Goal: Task Accomplishment & Management: Manage account settings

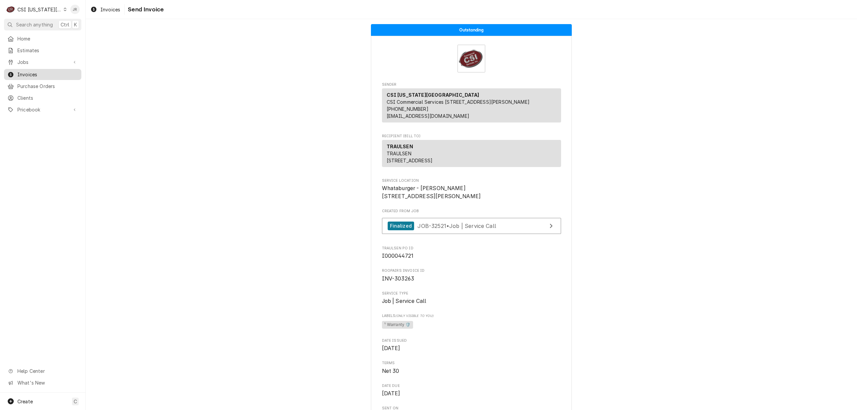
click at [38, 71] on span "Invoices" at bounding box center [47, 74] width 61 height 7
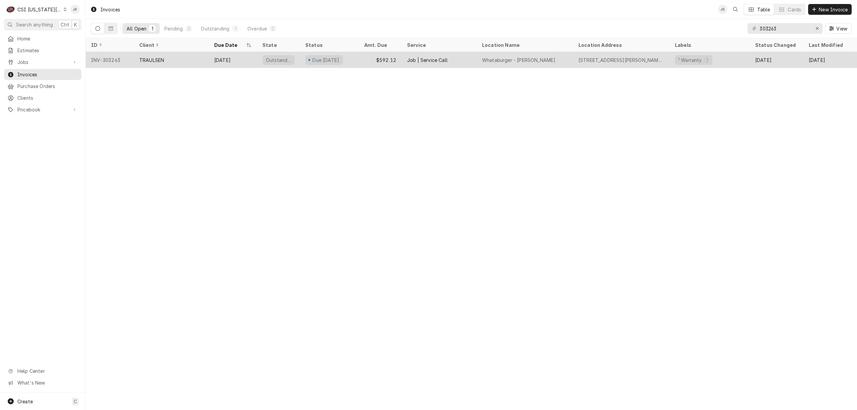
click at [232, 56] on div "Oct 15" at bounding box center [233, 60] width 48 height 16
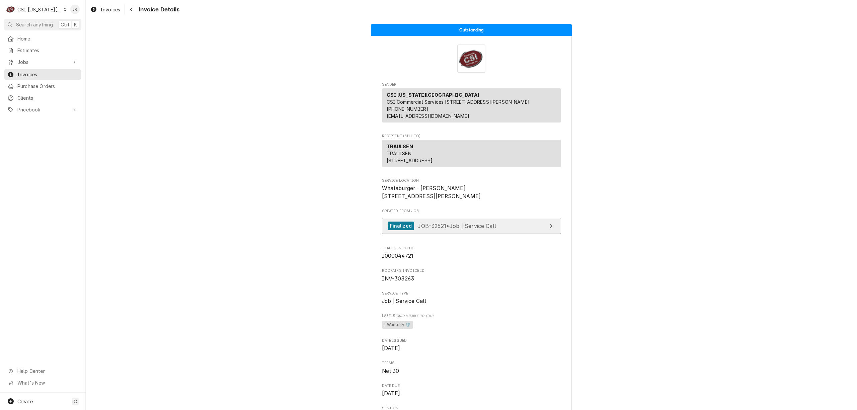
click at [473, 229] on span "JOB-32521 • Job | Service Call" at bounding box center [456, 225] width 79 height 7
click at [540, 237] on div "Created From Job Finalized JOB-32521 • Job | Service Call" at bounding box center [471, 223] width 179 height 29
click at [540, 234] on link "Finalized JOB-32521 • Job | Service Call" at bounding box center [471, 226] width 179 height 16
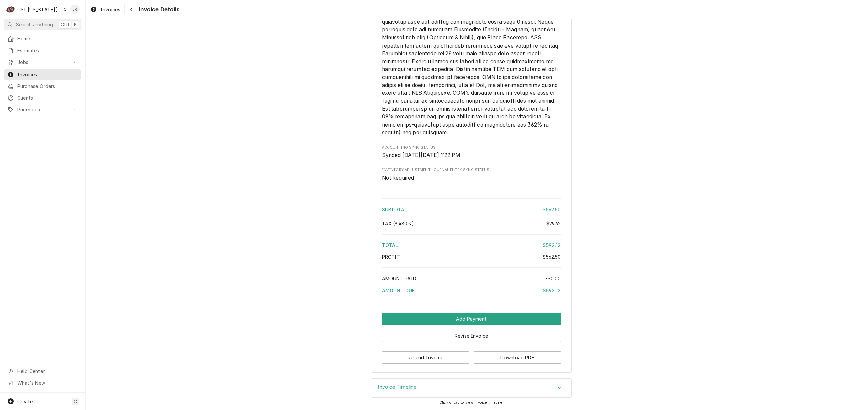
scroll to position [1059, 0]
click at [451, 335] on button "Revise Invoice" at bounding box center [471, 336] width 179 height 12
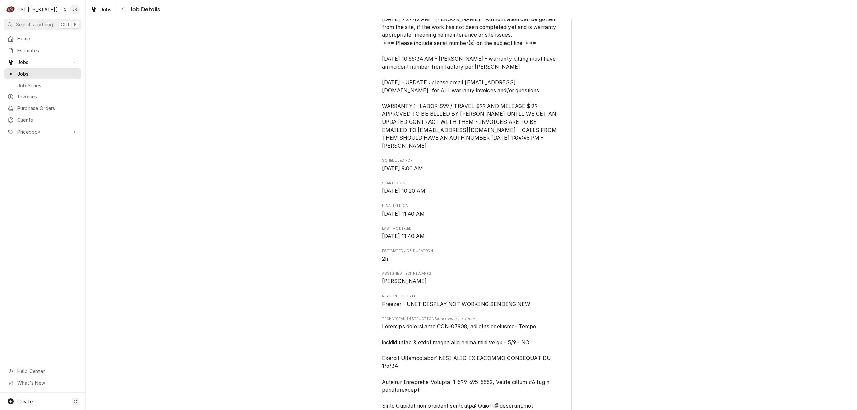
scroll to position [491, 0]
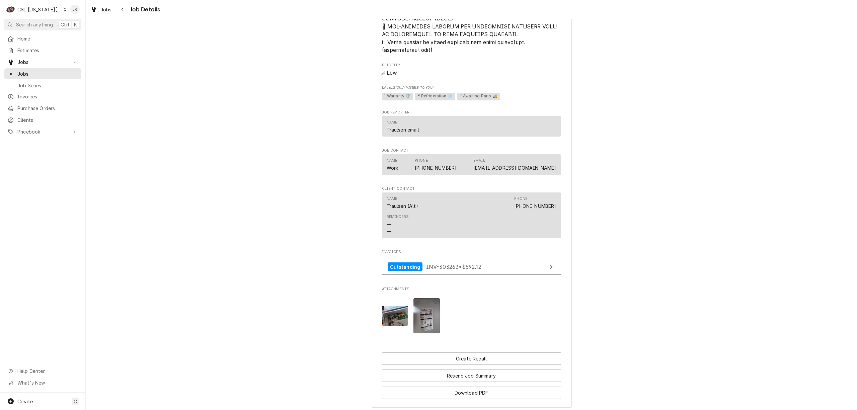
scroll to position [1314, 0]
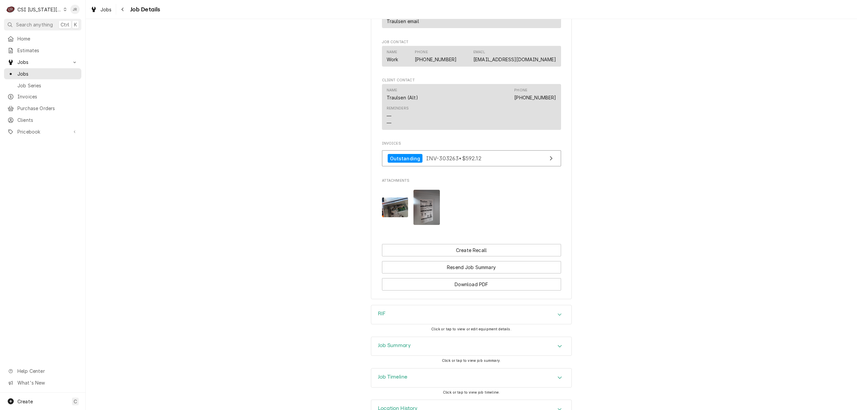
click at [434, 337] on div "Job Summary" at bounding box center [471, 346] width 200 height 19
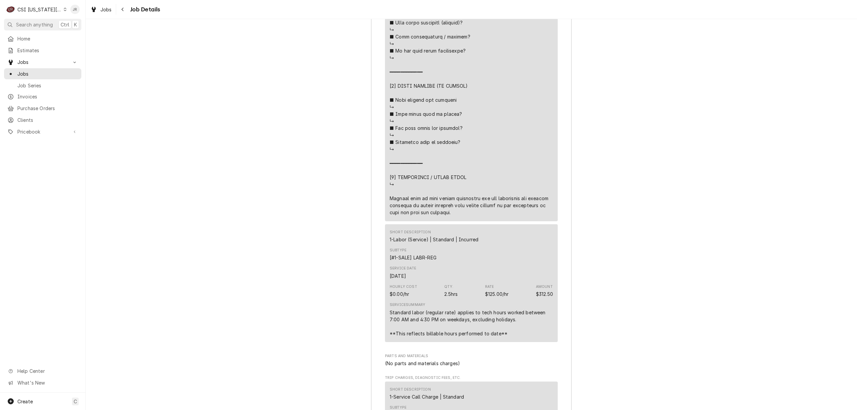
scroll to position [2519, 0]
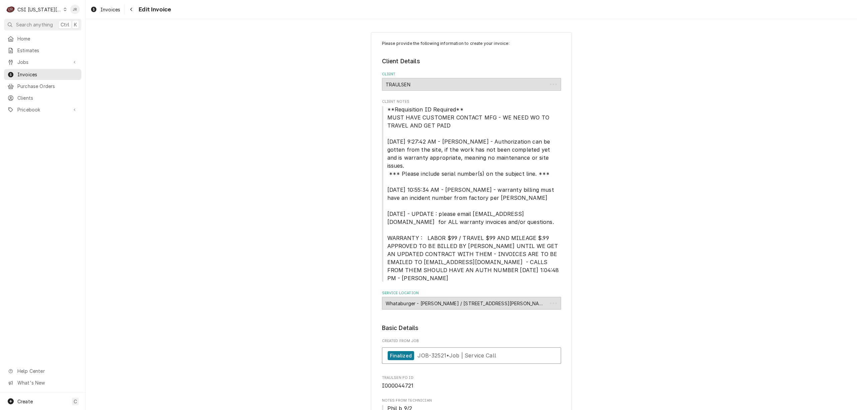
type textarea "x"
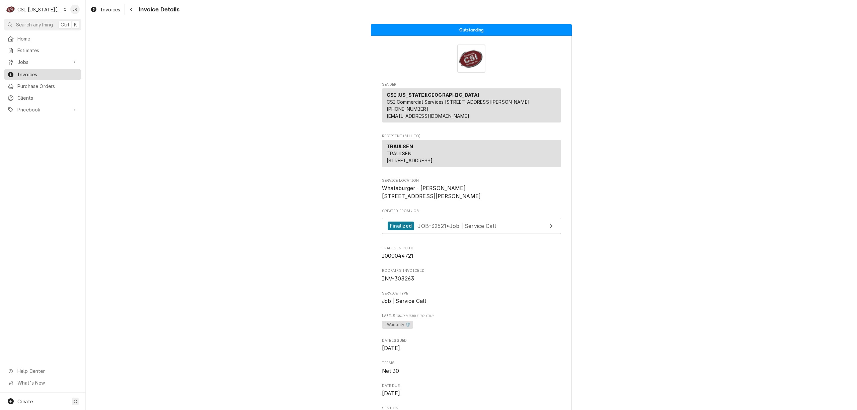
click at [35, 70] on div "Invoices" at bounding box center [42, 74] width 75 height 8
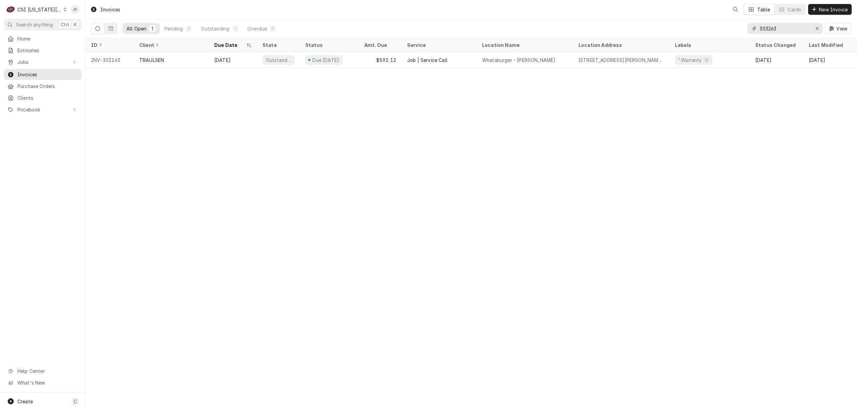
click at [777, 30] on input "303263" at bounding box center [785, 28] width 50 height 11
paste input "81"
type input "303281"
click at [258, 50] on th "State" at bounding box center [278, 45] width 43 height 14
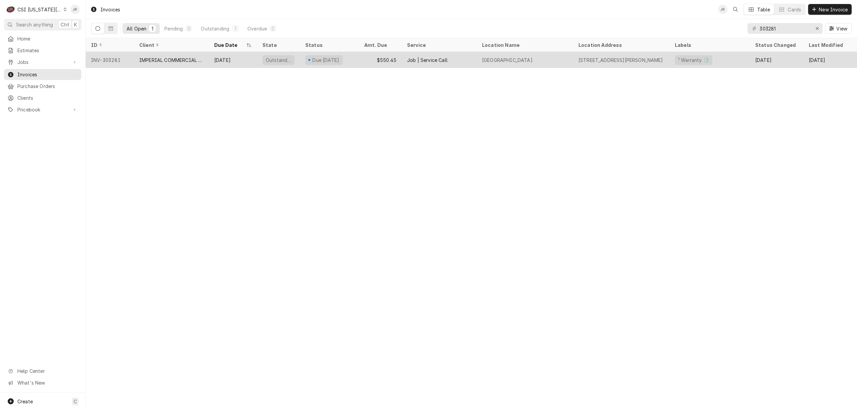
click at [263, 57] on div "Outstanding" at bounding box center [278, 60] width 32 height 10
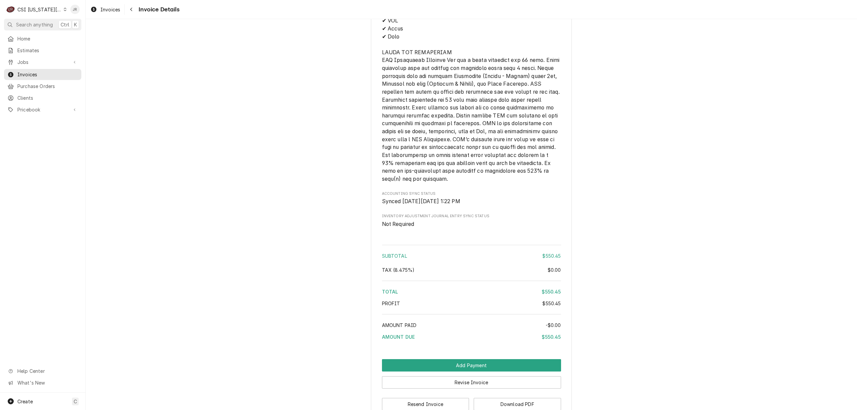
scroll to position [1120, 0]
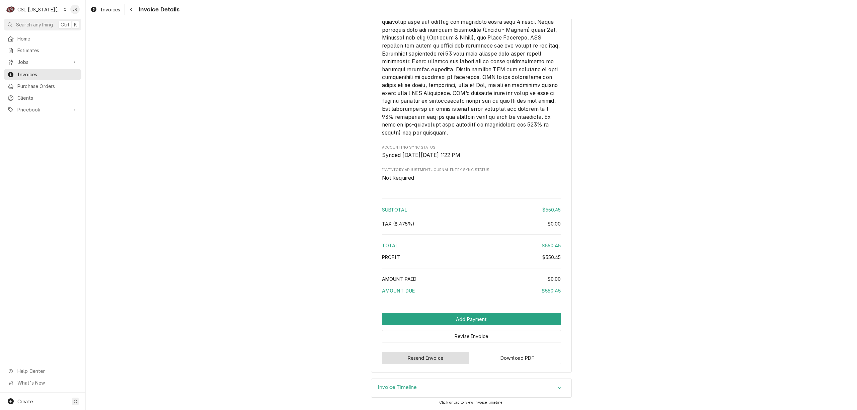
click at [410, 358] on button "Resend Invoice" at bounding box center [425, 358] width 87 height 12
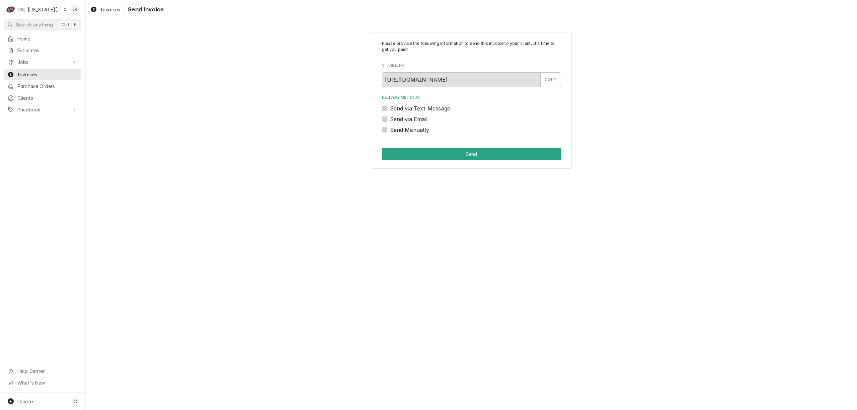
drag, startPoint x: 383, startPoint y: 129, endPoint x: 389, endPoint y: 132, distance: 6.1
click at [390, 130] on label "Send Manually" at bounding box center [410, 130] width 40 height 8
click at [390, 130] on input "Send Manually" at bounding box center [479, 133] width 179 height 15
checkbox input "true"
drag, startPoint x: 437, startPoint y: 151, endPoint x: 441, endPoint y: 153, distance: 4.4
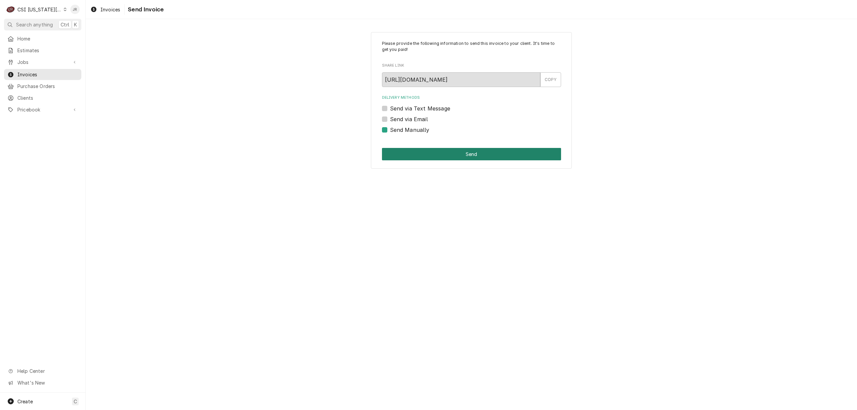
click at [441, 153] on button "Send" at bounding box center [471, 154] width 179 height 12
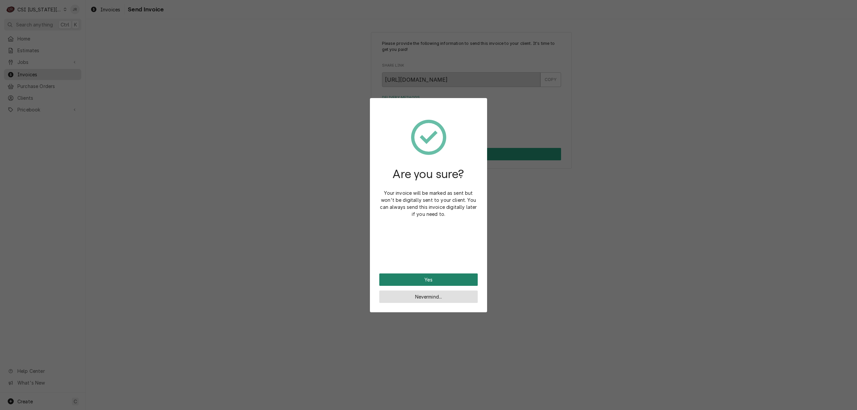
drag, startPoint x: 418, startPoint y: 293, endPoint x: 423, endPoint y: 278, distance: 15.6
click at [419, 290] on div "Nevermind..." at bounding box center [428, 294] width 98 height 17
click at [425, 272] on div "Are you sure? Your invoice will be marked as sent but won't be digitally sent t…" at bounding box center [428, 190] width 98 height 166
click at [426, 275] on button "Yes" at bounding box center [428, 280] width 98 height 12
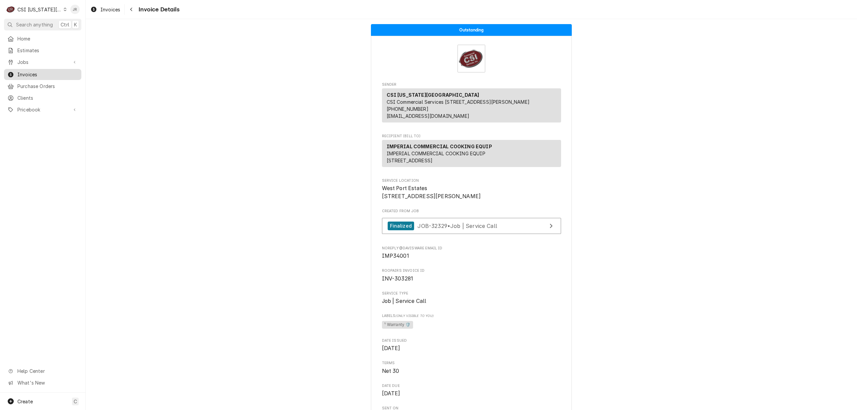
click at [42, 72] on span "Invoices" at bounding box center [47, 74] width 61 height 7
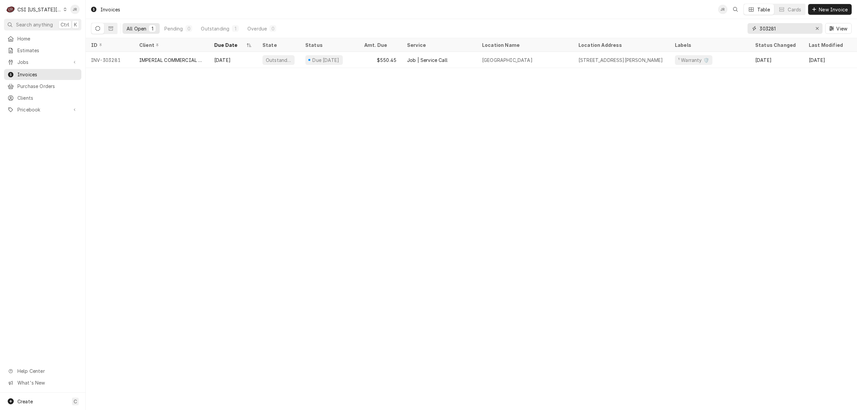
click at [789, 25] on input "303281" at bounding box center [785, 28] width 50 height 11
paste input "63"
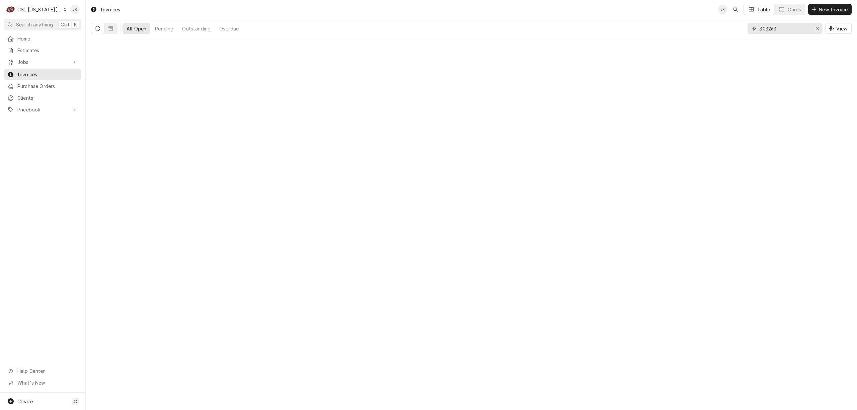
type input "303263"
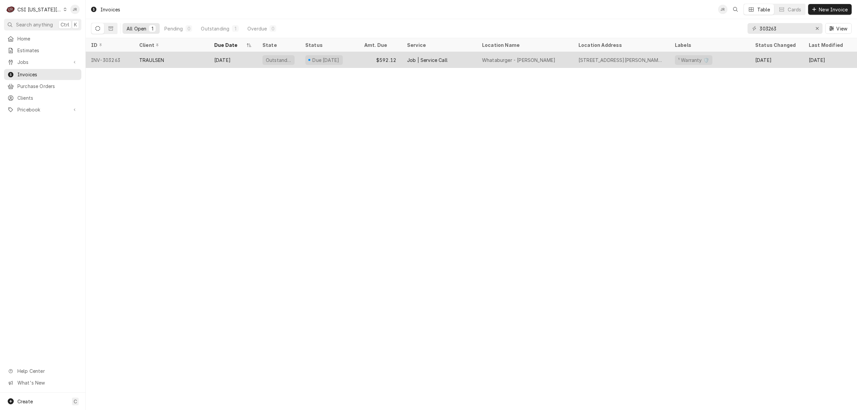
click at [178, 58] on div "TRAULSEN" at bounding box center [171, 60] width 75 height 16
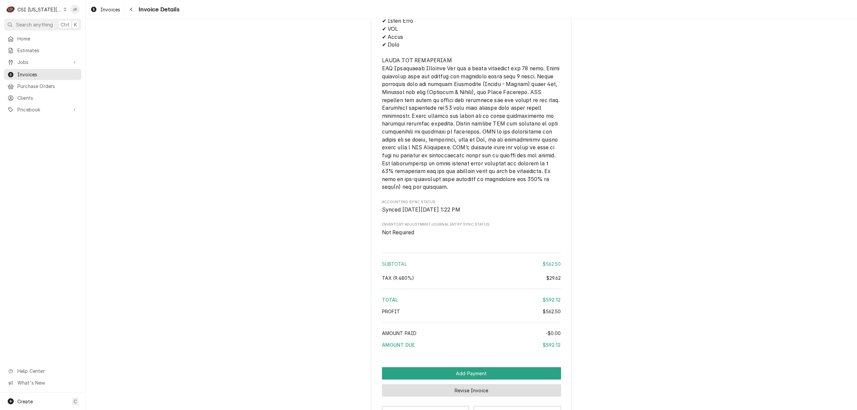
scroll to position [1059, 0]
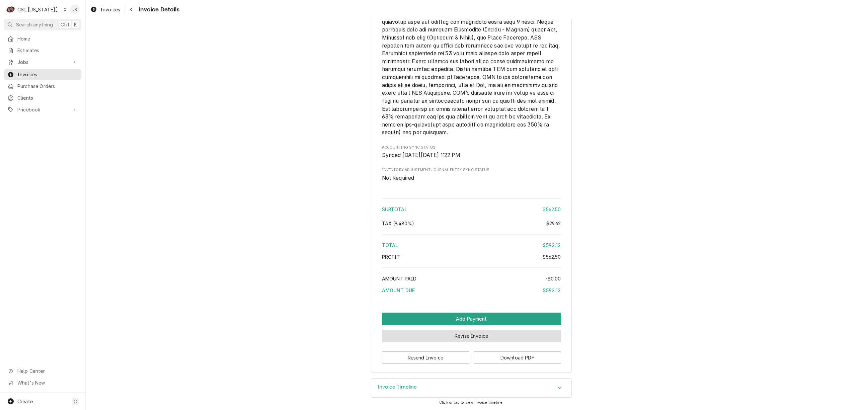
click at [474, 331] on button "Revise Invoice" at bounding box center [471, 336] width 179 height 12
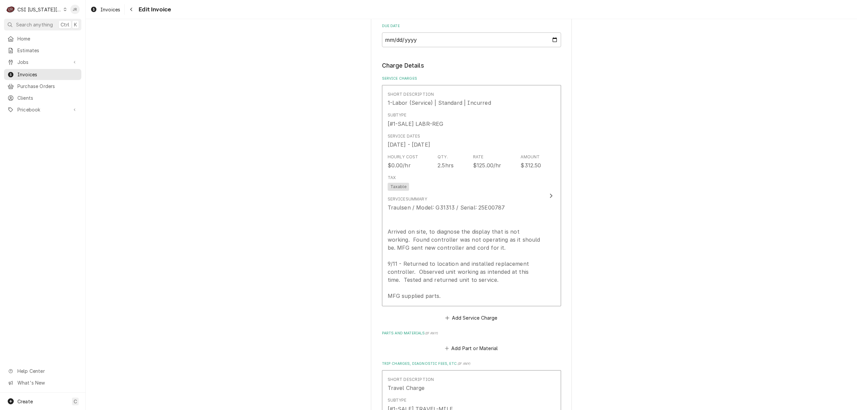
scroll to position [848, 0]
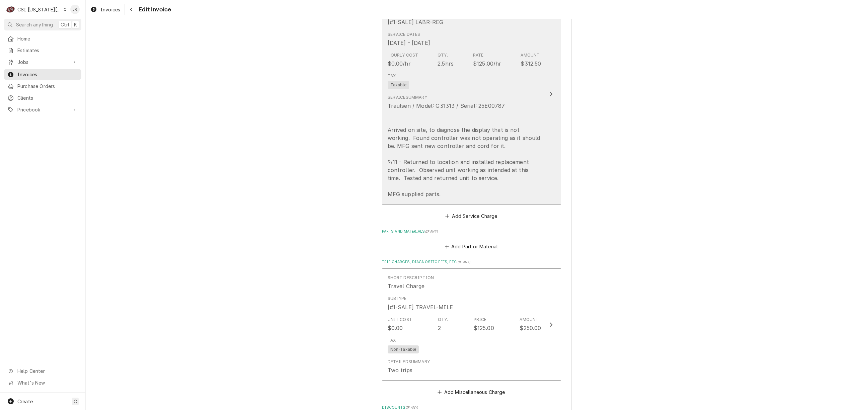
click at [503, 116] on div "Traulsen / Model: G31313 / Serial: 25E00787 Arrived on site, to diagnose the di…" at bounding box center [465, 150] width 154 height 96
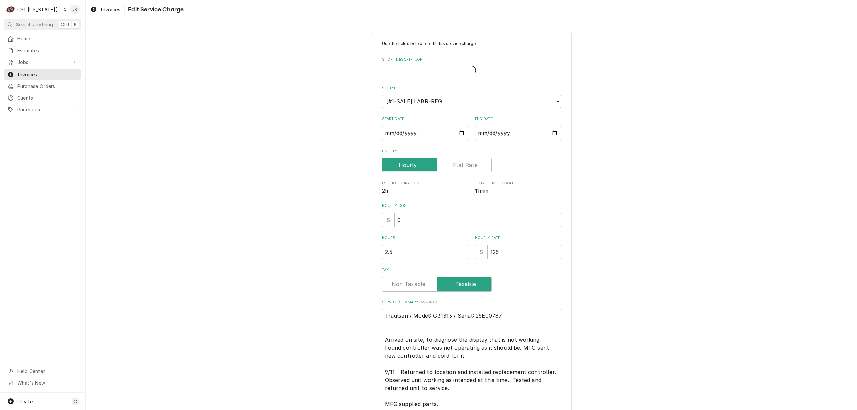
type textarea "x"
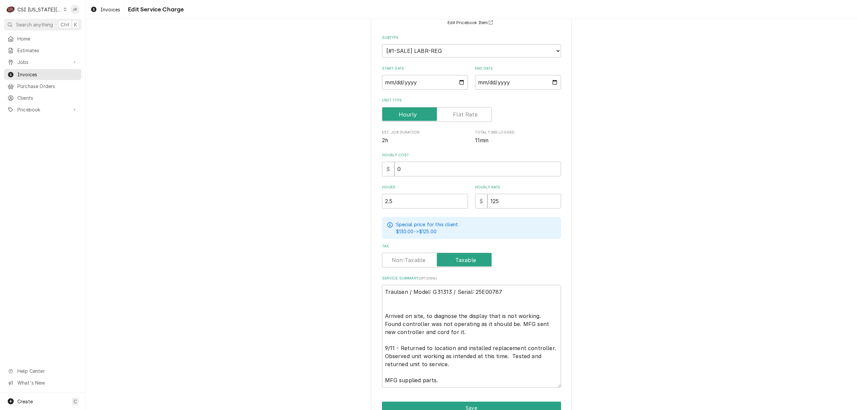
scroll to position [98, 0]
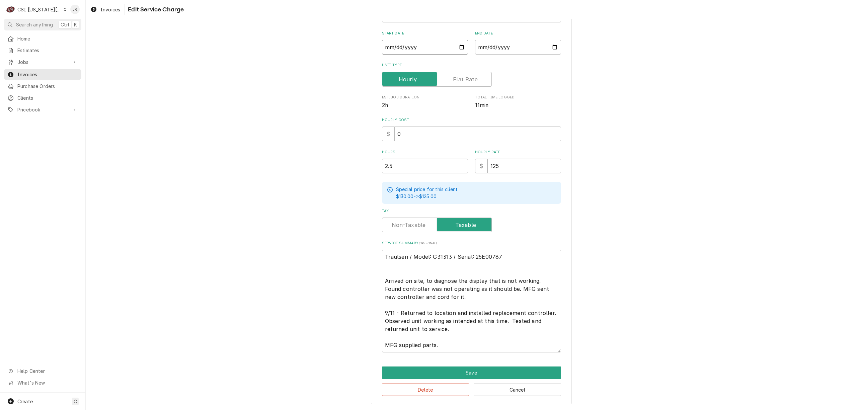
click at [393, 52] on input "2025-09-02" at bounding box center [425, 47] width 86 height 15
type input "2025-09-01"
type textarea "x"
type input "2025-09-11"
click at [463, 333] on textarea "Traulsen / Model: G31313 / Serial: 25E00787 Arrived on site, to diagnose the di…" at bounding box center [471, 301] width 179 height 103
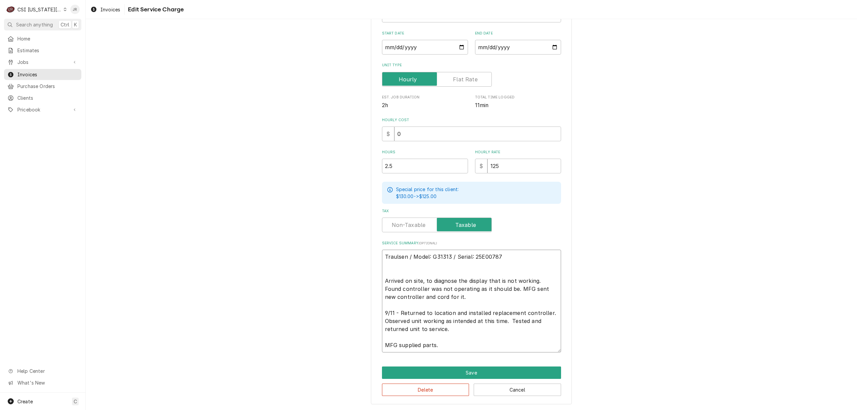
click at [418, 265] on textarea "Traulsen / Model: G31313 / Serial: 25E00787 Arrived on site, to diagnose the di…" at bounding box center [471, 301] width 179 height 103
type textarea "x"
type textarea "Traulsen / Model: G31313 / Serial: 25E00787 Arrived on site, to diagnose the di…"
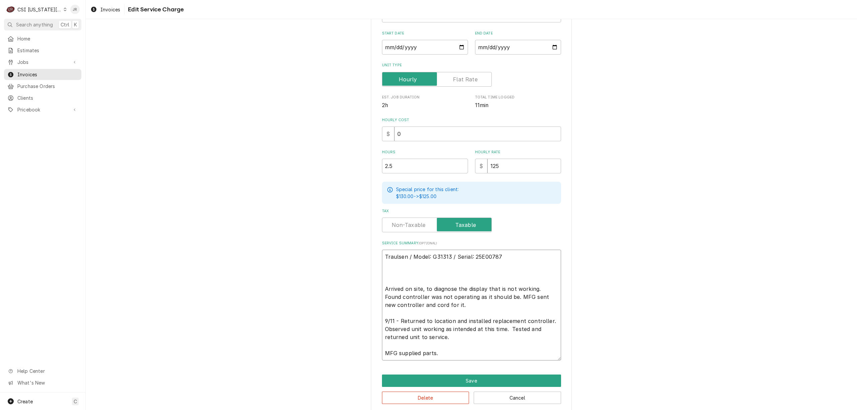
drag, startPoint x: 422, startPoint y: 286, endPoint x: 452, endPoint y: 316, distance: 42.1
click at [451, 318] on textarea "Traulsen / Model: G31313 / Serial: 25E00787 Arrived on site, to diagnose the di…" at bounding box center [471, 305] width 179 height 111
type textarea "x"
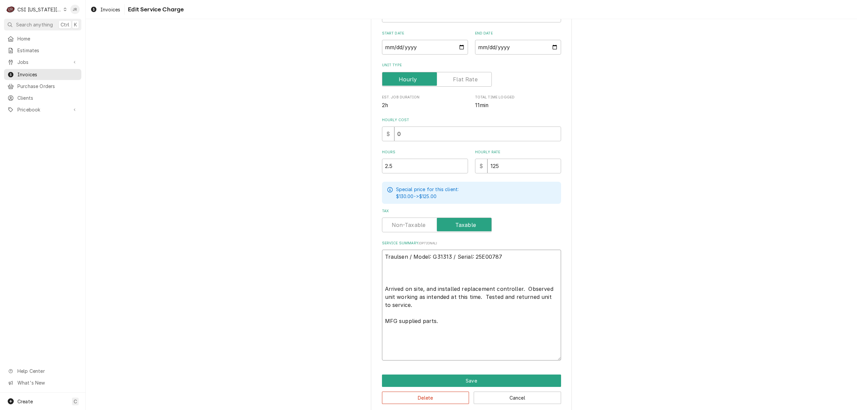
scroll to position [74, 0]
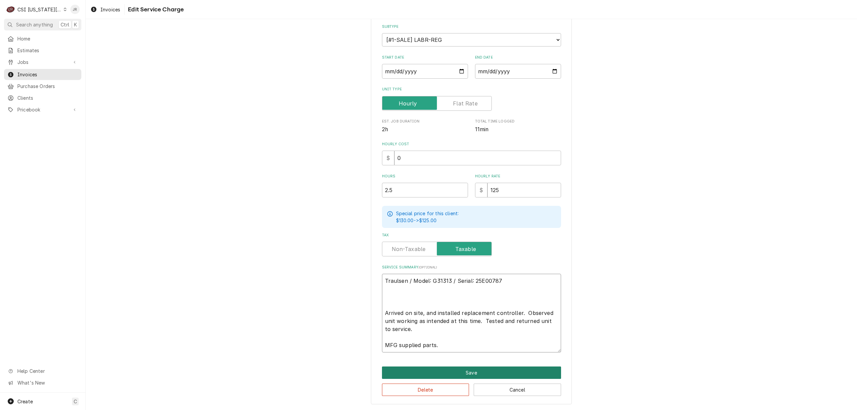
type textarea "Traulsen / Model: G31313 / Serial: 25E00787 Arrived on site, and installed repl…"
click at [491, 371] on button "Save" at bounding box center [471, 373] width 179 height 12
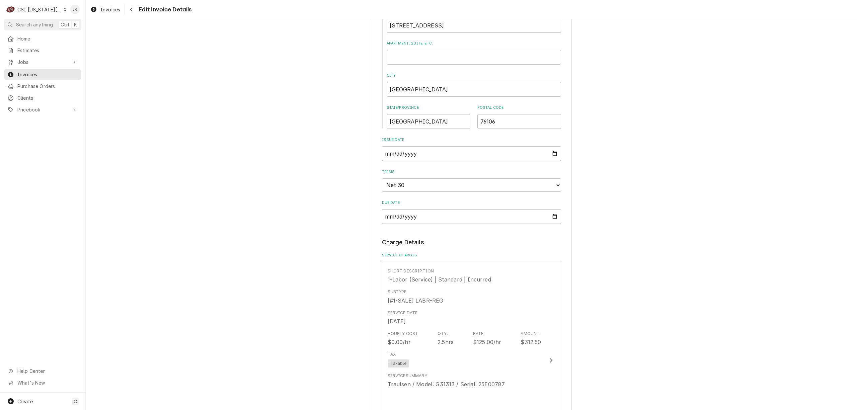
scroll to position [682, 0]
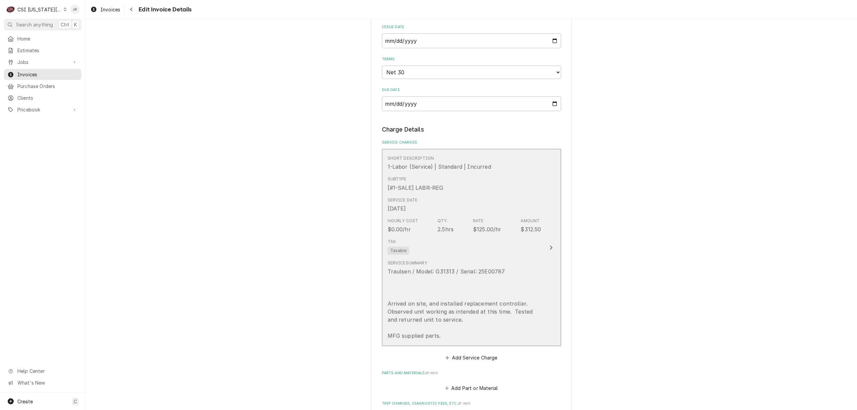
drag, startPoint x: 473, startPoint y: 208, endPoint x: 625, endPoint y: 202, distance: 151.5
click at [625, 202] on div "Please provide the following information to create your invoice: Client Details…" at bounding box center [471, 78] width 771 height 1469
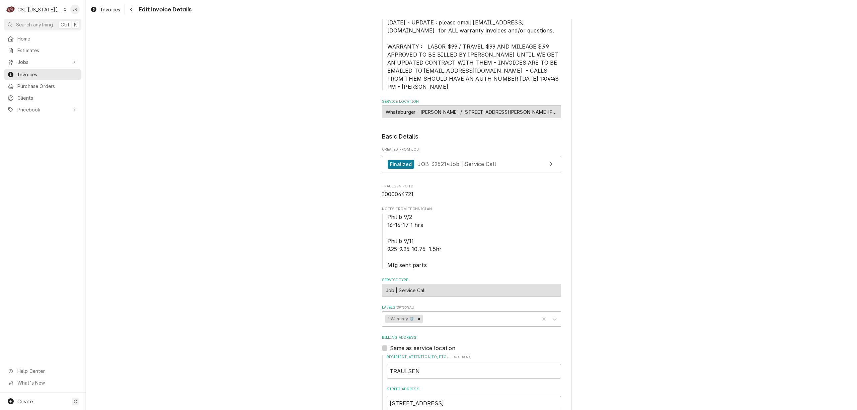
scroll to position [58, 0]
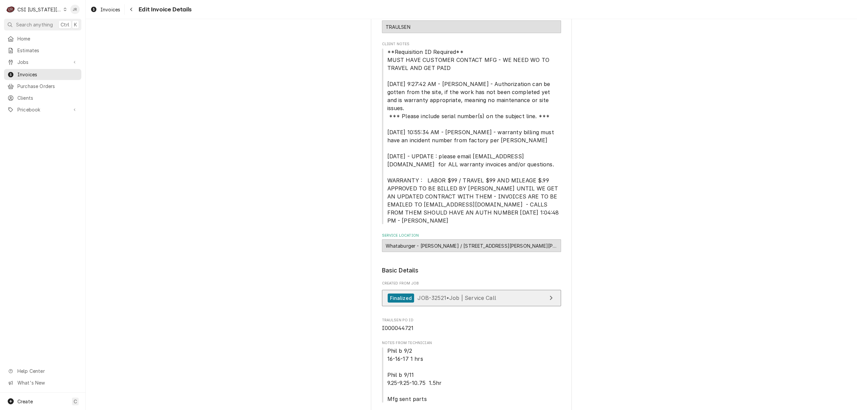
drag, startPoint x: 492, startPoint y: 266, endPoint x: 516, endPoint y: 281, distance: 27.7
click at [503, 281] on div "Created From Job Finalized JOB-32521 • Job | Service Call" at bounding box center [471, 295] width 179 height 29
click at [516, 290] on link "Finalized JOB-32521 • Job | Service Call" at bounding box center [471, 298] width 179 height 16
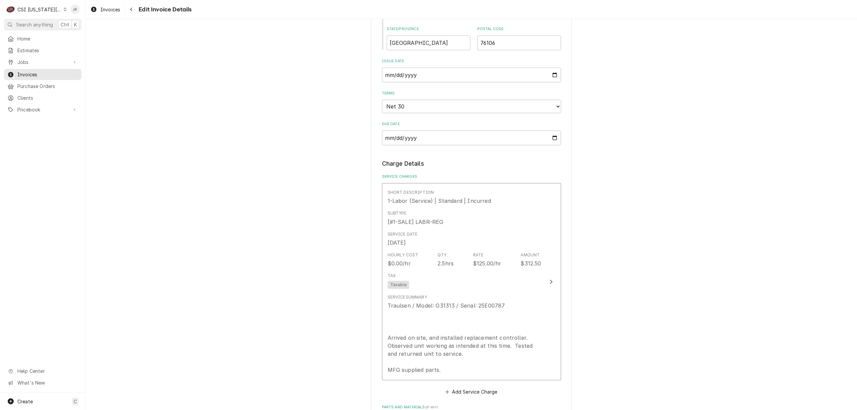
scroll to position [682, 0]
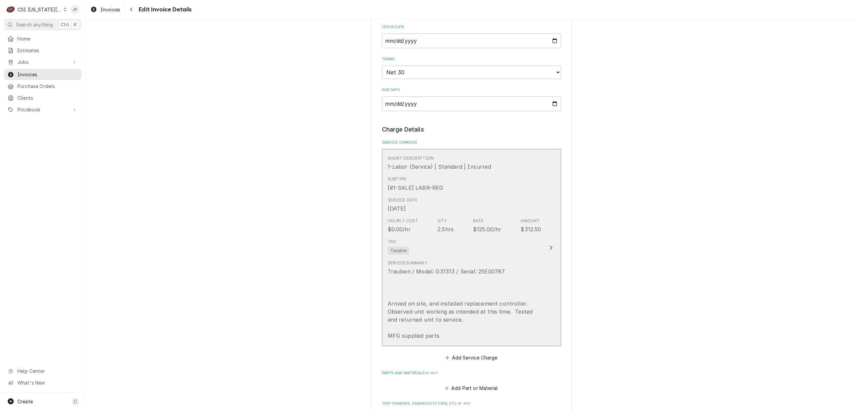
click at [520, 260] on div "Service Summary Traulsen / Model: G31313 / Serial: 25E00787 Arrived on site, an…" at bounding box center [465, 300] width 154 height 80
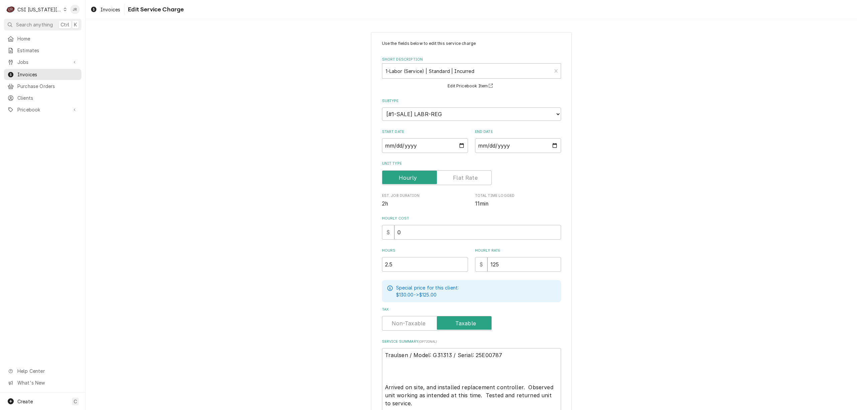
scroll to position [74, 0]
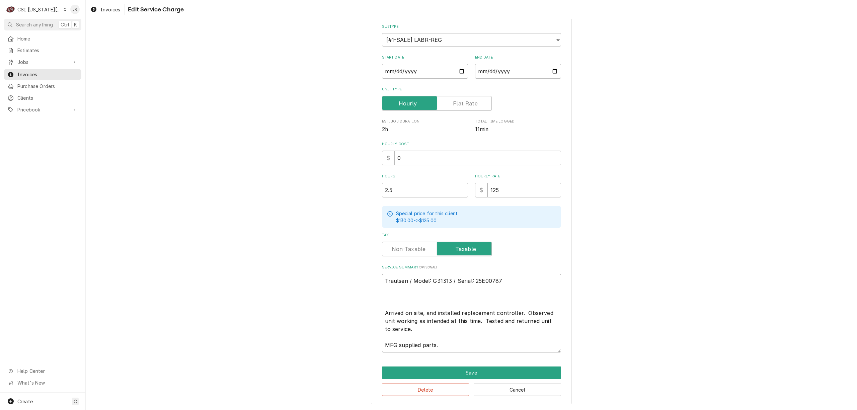
click at [434, 303] on textarea "Traulsen / Model: G31313 / Serial: 25E00787 Arrived on site, and installed repl…" at bounding box center [471, 313] width 179 height 79
type textarea "x"
type textarea "Traulsen / Model: G31313 / Serial: 25E00787 Arrived on site, and installed repl…"
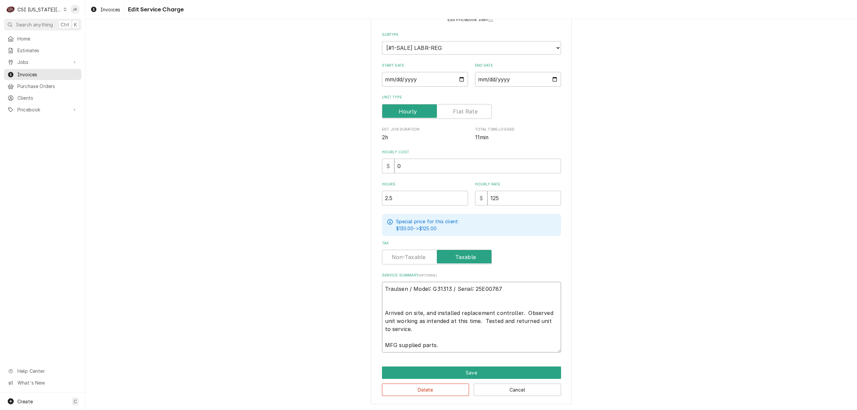
type textarea "x"
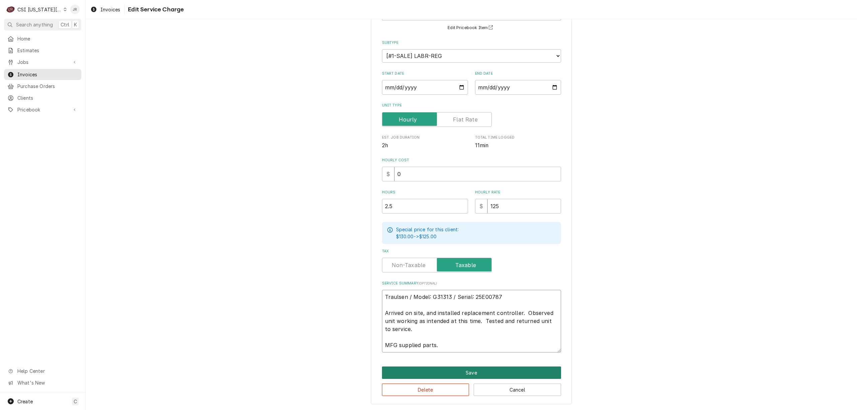
type textarea "Traulsen / Model: G31313 / Serial: 25E00787 Arrived on site, and installed repl…"
click at [518, 374] on button "Save" at bounding box center [471, 373] width 179 height 12
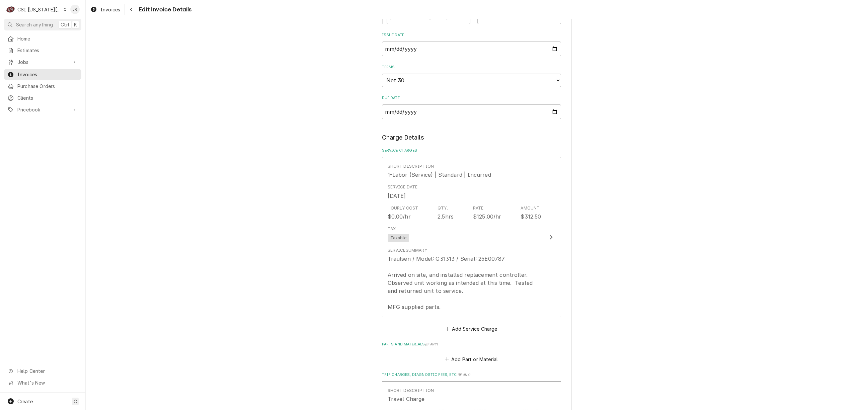
scroll to position [674, 0]
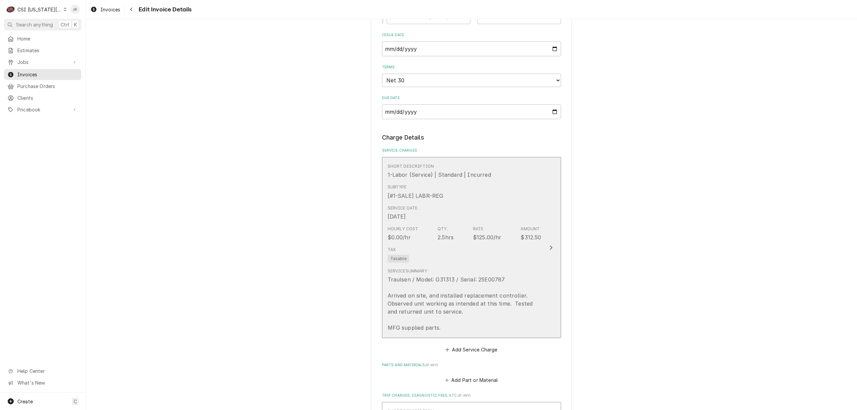
click at [498, 276] on div "Traulsen / Model: G31313 / Serial: 25E00787 Arrived on site, and installed repl…" at bounding box center [465, 304] width 154 height 56
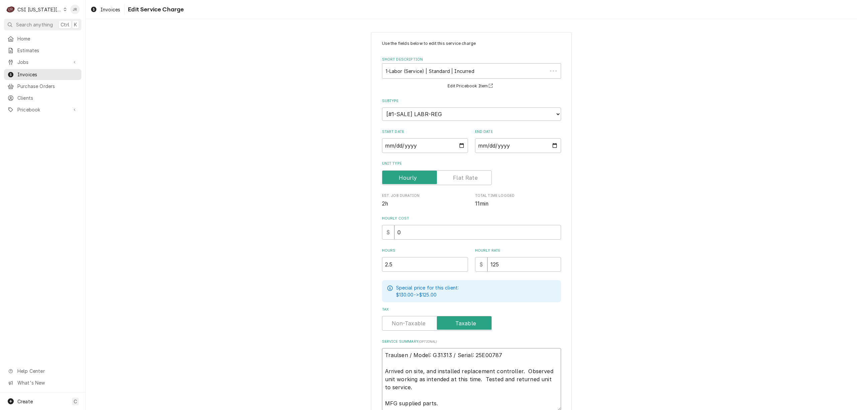
click at [433, 363] on textarea "Traulsen / Model: G31313 / Serial: 25E00787 Arrived on site, and installed repl…" at bounding box center [471, 379] width 179 height 63
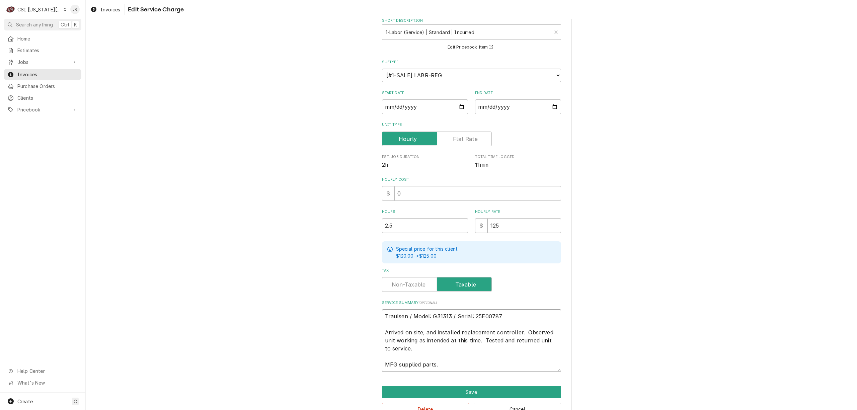
scroll to position [58, 0]
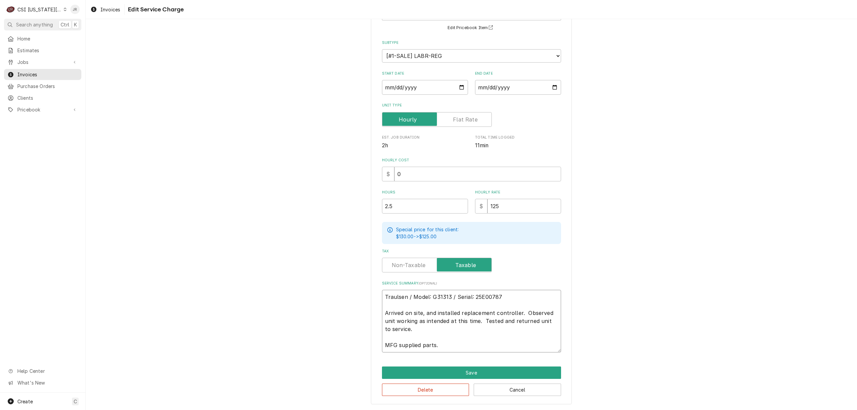
click at [432, 344] on textarea "Traulsen / Model: G31313 / Serial: 25E00787 Arrived on site, and installed repl…" at bounding box center [471, 321] width 179 height 63
type textarea "x"
type textarea "Traulsen / Model: G31313 / Serial: 25E00787 Arrived on site, and installed repl…"
type textarea "x"
type textarea "Traulsen / Model: G31313 / Serial: 25E00787 Arrived on site, and installed repl…"
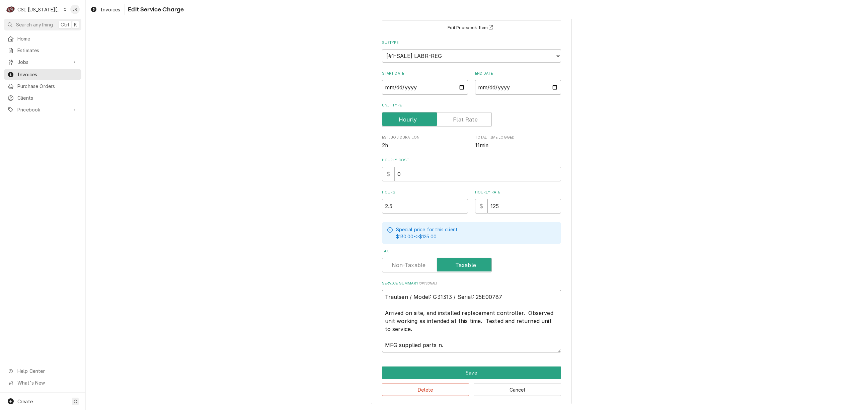
type textarea "x"
type textarea "Traulsen / Model: G31313 / Serial: 25E00787 Arrived on site, and installed repl…"
type textarea "x"
type textarea "Traulsen / Model: G31313 / Serial: 25E00787 Arrived on site, and installed repl…"
type textarea "x"
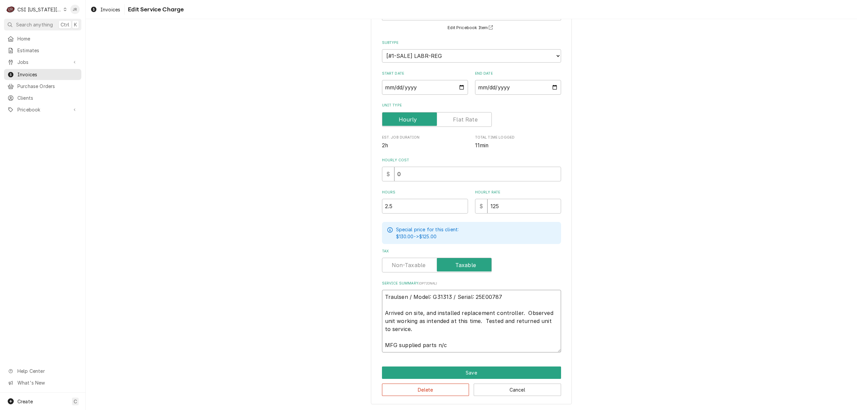
type textarea "Traulsen / Model: G31313 / Serial: 25E00787 Arrived on site, and installed repl…"
click at [485, 370] on button "Save" at bounding box center [471, 373] width 179 height 12
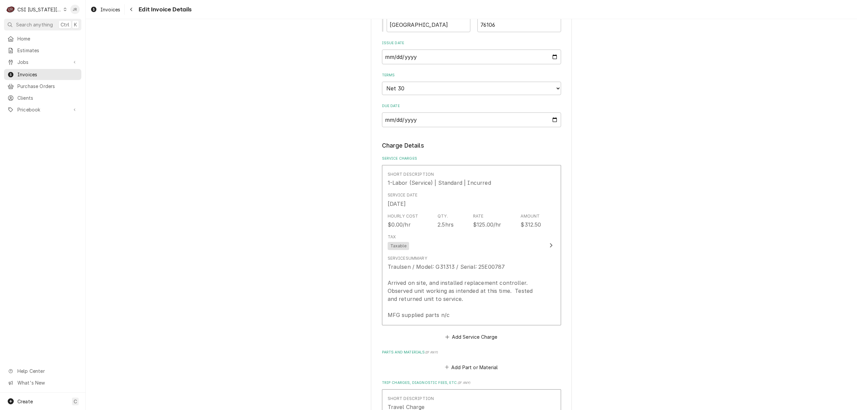
scroll to position [955, 0]
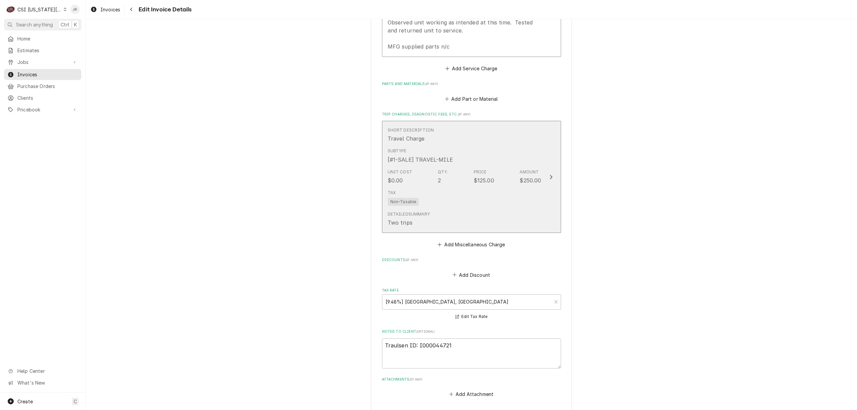
click at [465, 129] on div "Short Description Travel Charge" at bounding box center [465, 135] width 154 height 21
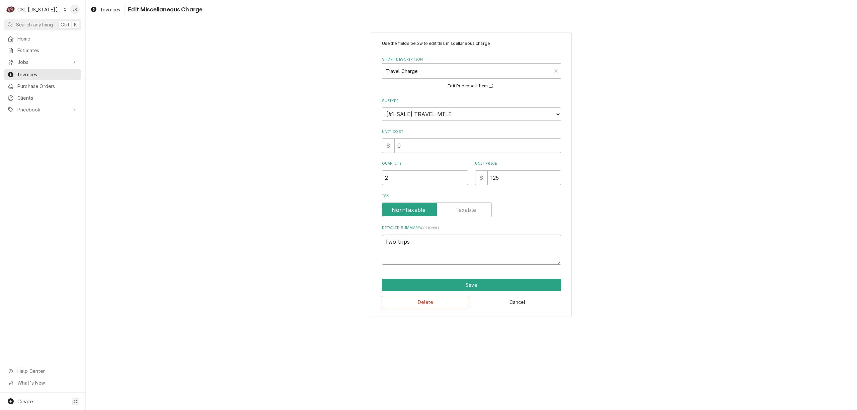
drag, startPoint x: 423, startPoint y: 238, endPoint x: 224, endPoint y: 238, distance: 199.2
click at [224, 238] on div "Use the fields below to edit this miscellaneous charge Short Description Travel…" at bounding box center [471, 174] width 771 height 297
type textarea "x"
click at [477, 283] on button "Save" at bounding box center [471, 285] width 179 height 12
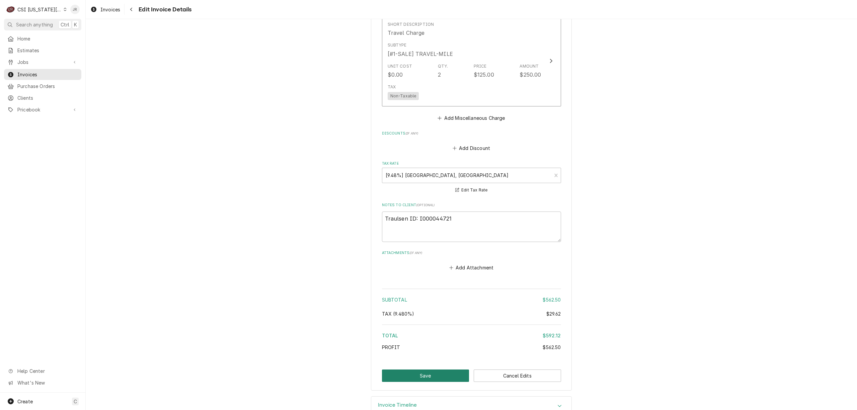
scroll to position [1065, 0]
click at [431, 366] on button "Save" at bounding box center [425, 372] width 87 height 12
type textarea "x"
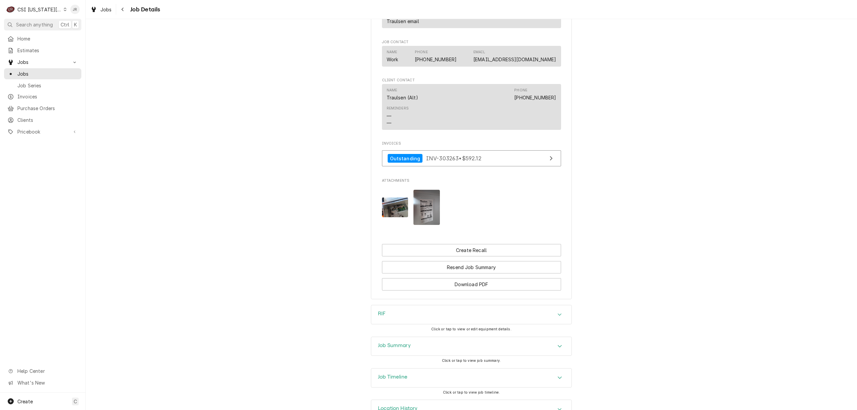
click at [393, 337] on div "Job Summary" at bounding box center [471, 346] width 200 height 19
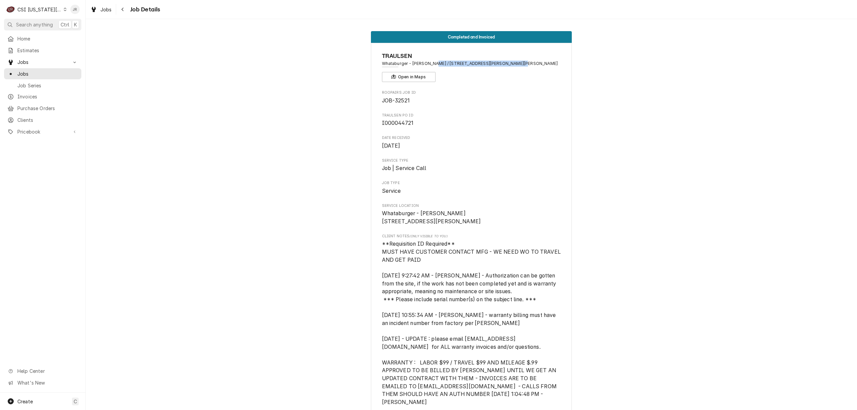
drag, startPoint x: 429, startPoint y: 63, endPoint x: 516, endPoint y: 68, distance: 87.2
click at [516, 68] on div "TRAULSEN Whataburger - Gardner / 18759 S Gardner Rd, Gardner, KS 66030 Open in …" at bounding box center [471, 67] width 179 height 30
copy span "18759 S Gardner Rd, Gardner, KS 66030"
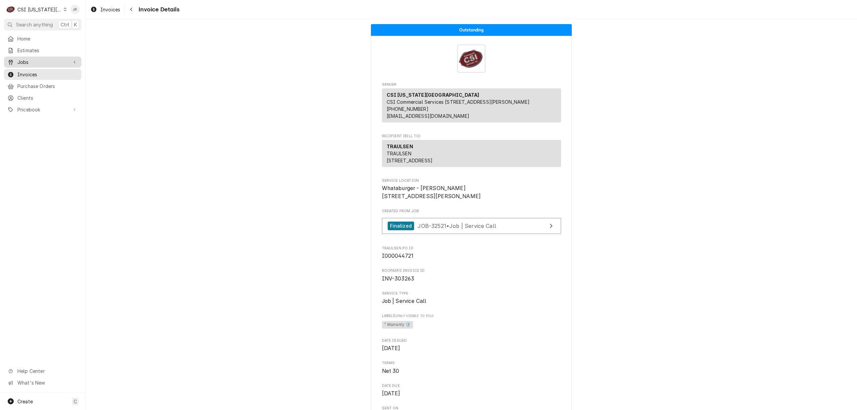
click at [29, 62] on span "Jobs" at bounding box center [42, 62] width 51 height 7
click at [39, 71] on span "Jobs" at bounding box center [47, 73] width 61 height 7
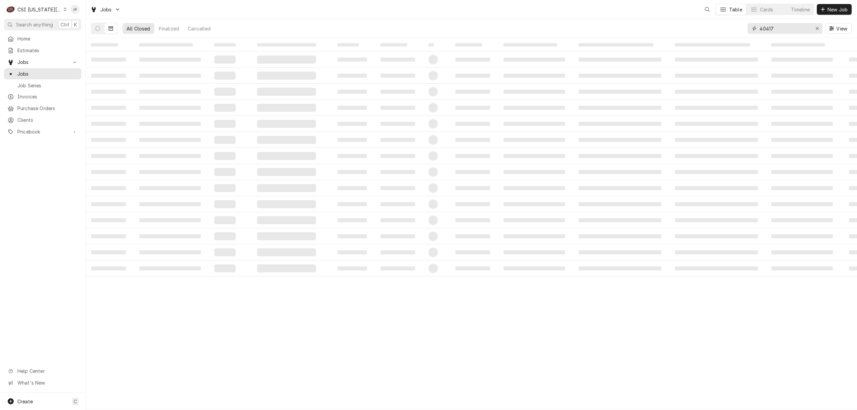
click at [785, 30] on input "40417" at bounding box center [785, 28] width 50 height 11
click at [784, 29] on input "40417" at bounding box center [785, 28] width 50 height 11
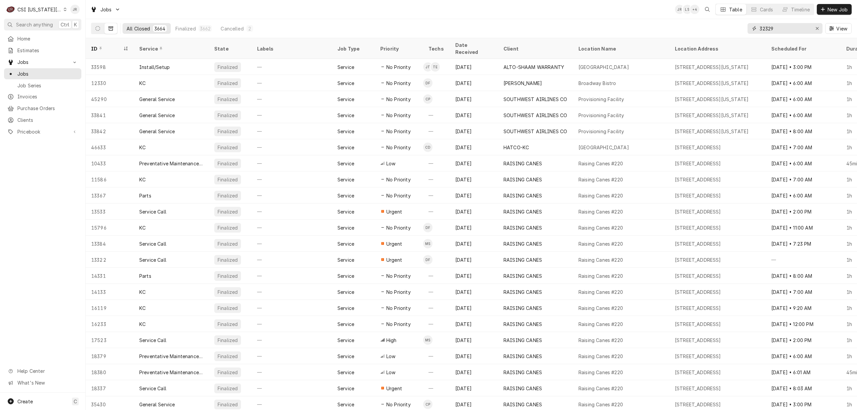
type input "32329"
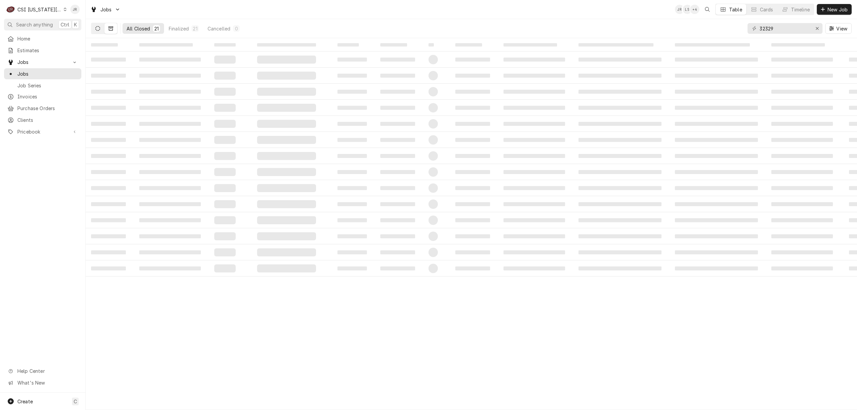
drag, startPoint x: 103, startPoint y: 27, endPoint x: 99, endPoint y: 28, distance: 4.6
click at [101, 27] on button "Dynamic Content Wrapper" at bounding box center [97, 28] width 13 height 11
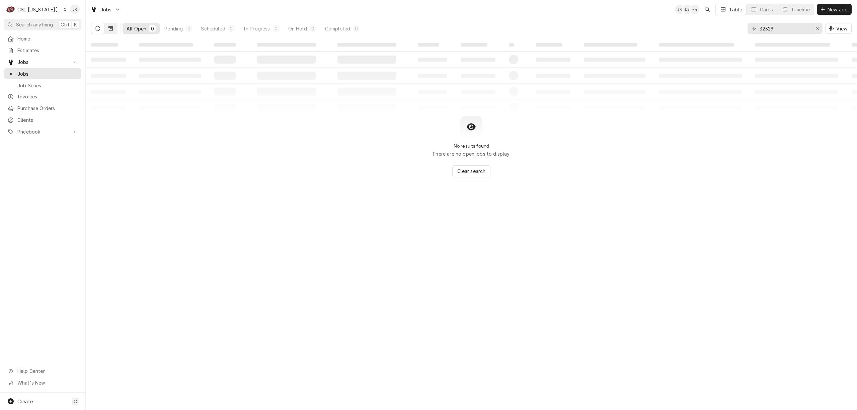
click at [110, 29] on icon "Dynamic Content Wrapper" at bounding box center [110, 28] width 5 height 5
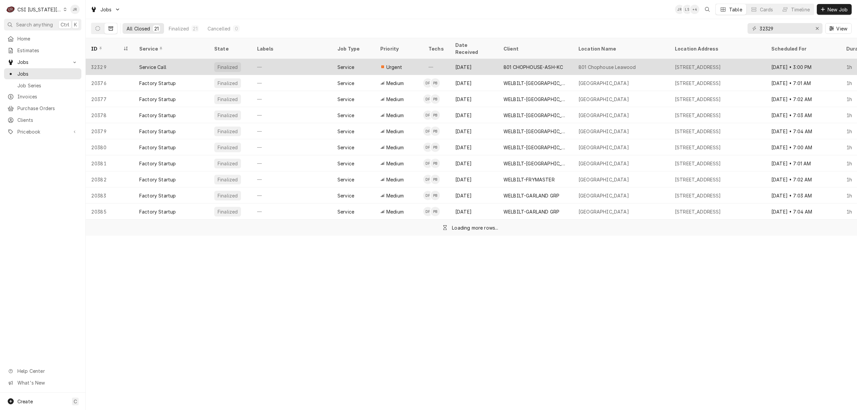
click at [287, 65] on div "—" at bounding box center [292, 67] width 80 height 16
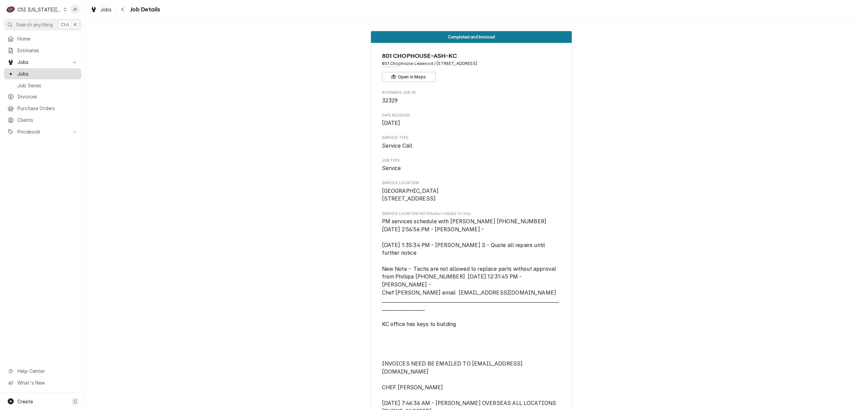
click at [37, 73] on span "Jobs" at bounding box center [47, 73] width 61 height 7
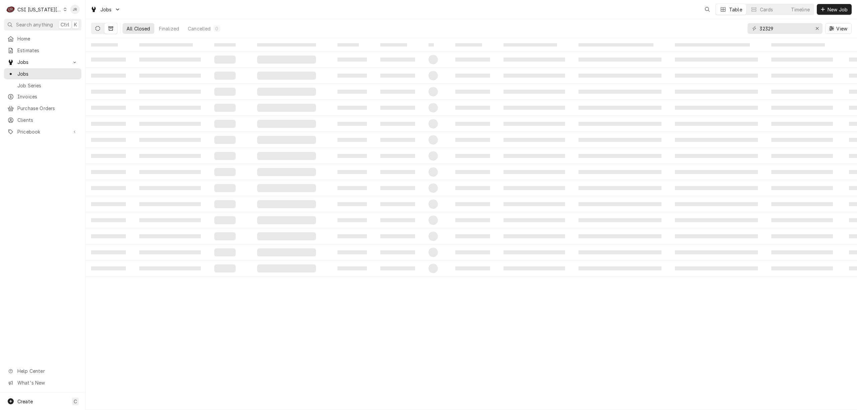
click at [94, 30] on button "Dynamic Content Wrapper" at bounding box center [97, 28] width 13 height 11
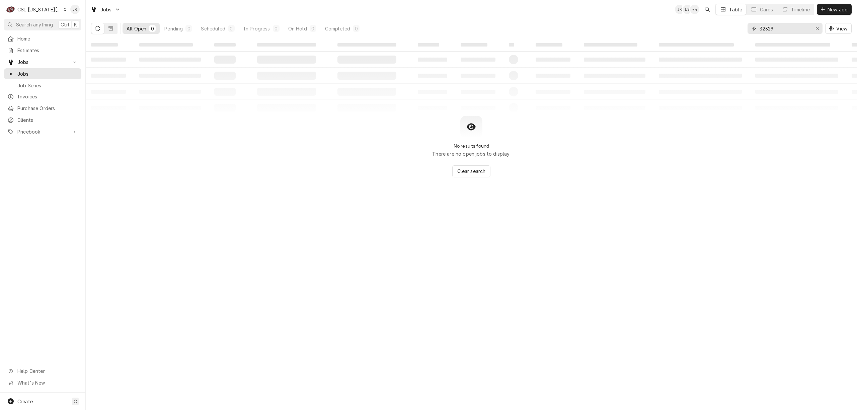
drag, startPoint x: 792, startPoint y: 29, endPoint x: 686, endPoint y: 30, distance: 105.8
click at [686, 30] on div "All Open 0 Pending 0 Scheduled 0 In Progress 0 On Hold 0 Completed 0 32329 View" at bounding box center [471, 28] width 761 height 19
type input "32329"
click at [39, 98] on div "Invoices" at bounding box center [42, 96] width 75 height 8
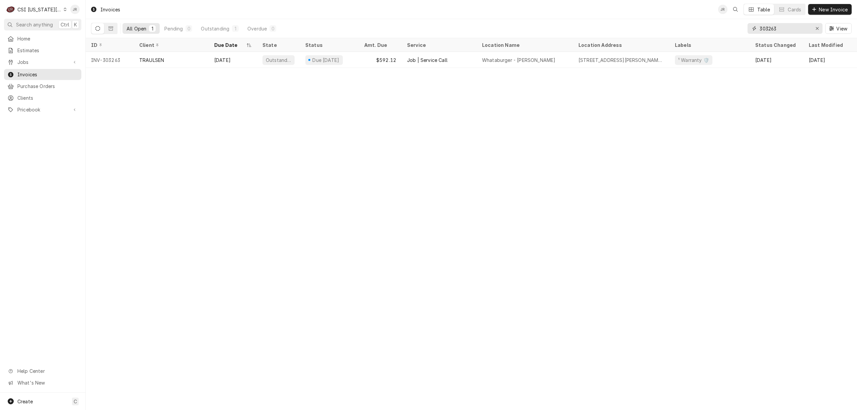
click at [795, 30] on input "303263" at bounding box center [785, 28] width 50 height 11
paste input "81"
type input "303281"
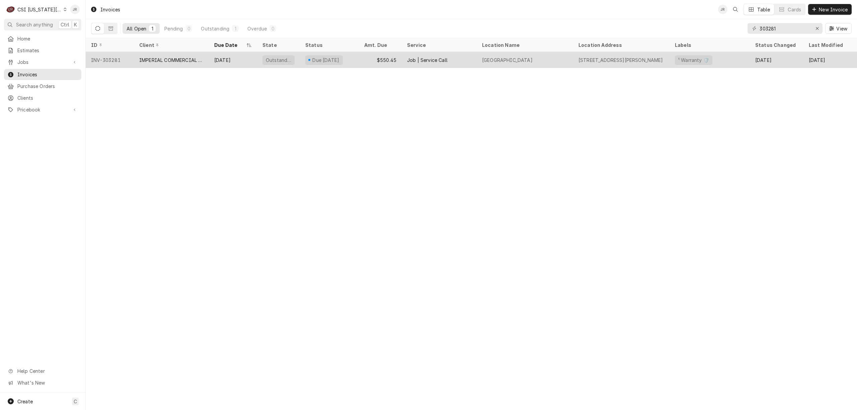
click at [172, 60] on div "IMPERIAL COMMERCIAL COOKING EQUIP" at bounding box center [171, 60] width 64 height 7
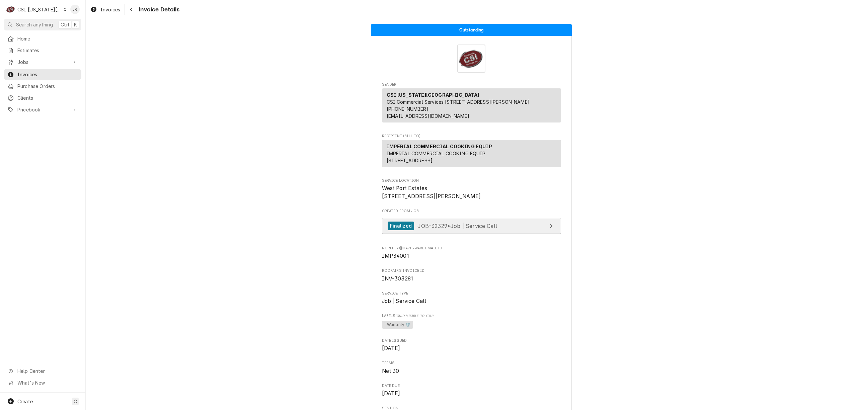
click at [523, 234] on link "Finalized JOB-32329 • Job | Service Call" at bounding box center [471, 226] width 179 height 16
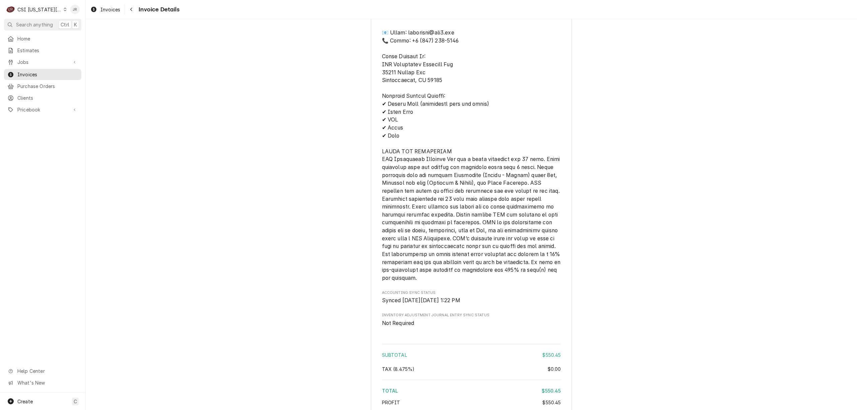
scroll to position [1116, 0]
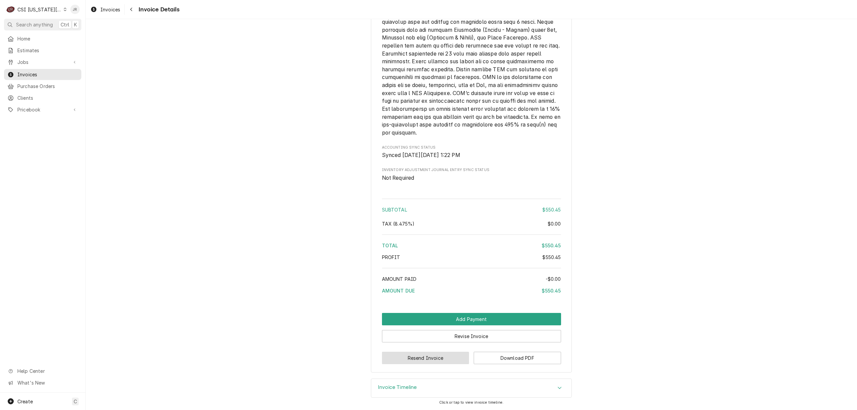
drag, startPoint x: 433, startPoint y: 364, endPoint x: 598, endPoint y: 376, distance: 165.8
click at [492, 339] on button "Revise Invoice" at bounding box center [471, 336] width 179 height 12
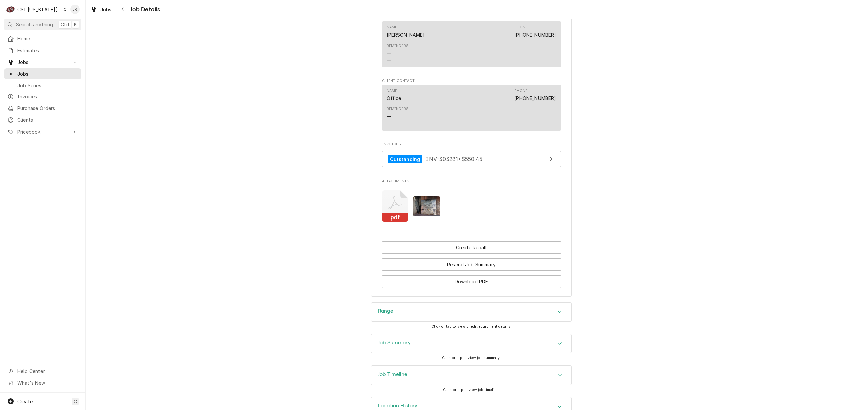
scroll to position [940, 0]
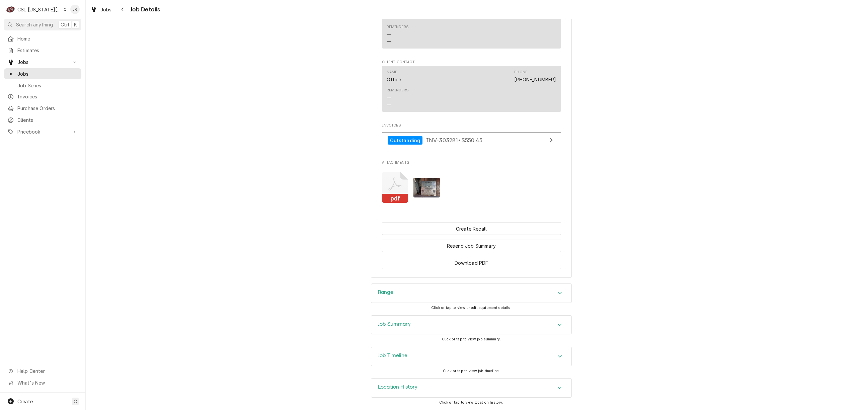
drag, startPoint x: 392, startPoint y: 316, endPoint x: 528, endPoint y: 306, distance: 135.6
click at [394, 318] on div "Job Summary" at bounding box center [471, 325] width 200 height 19
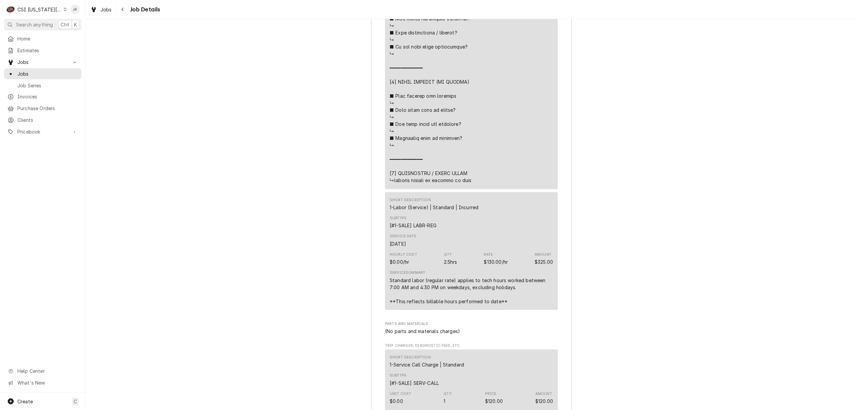
scroll to position [1966, 0]
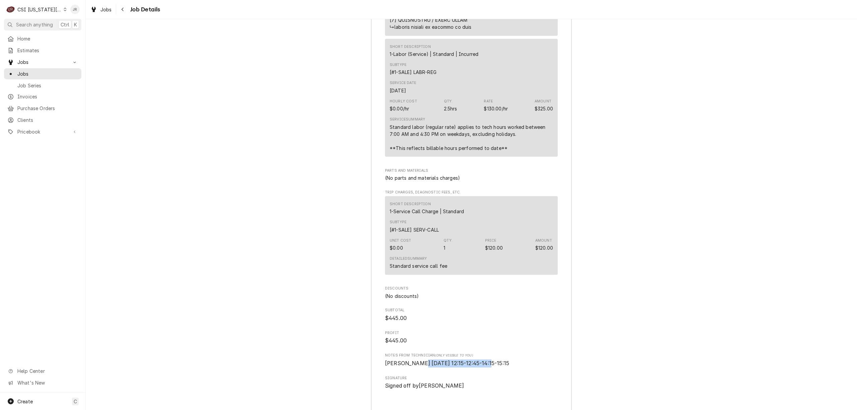
drag, startPoint x: 414, startPoint y: 364, endPoint x: 486, endPoint y: 367, distance: 72.4
click at [486, 367] on span "[PERSON_NAME] [DATE] 12:15-12:45-14:15-15:15" at bounding box center [471, 364] width 173 height 8
click at [480, 367] on span "[PERSON_NAME] [DATE] 12:15-12:45-14:15-15:15" at bounding box center [471, 364] width 173 height 8
drag, startPoint x: 419, startPoint y: 365, endPoint x: 521, endPoint y: 363, distance: 101.4
click at [521, 363] on span "[PERSON_NAME] [DATE] 12:15-12:45-14:15-15:15" at bounding box center [471, 364] width 173 height 8
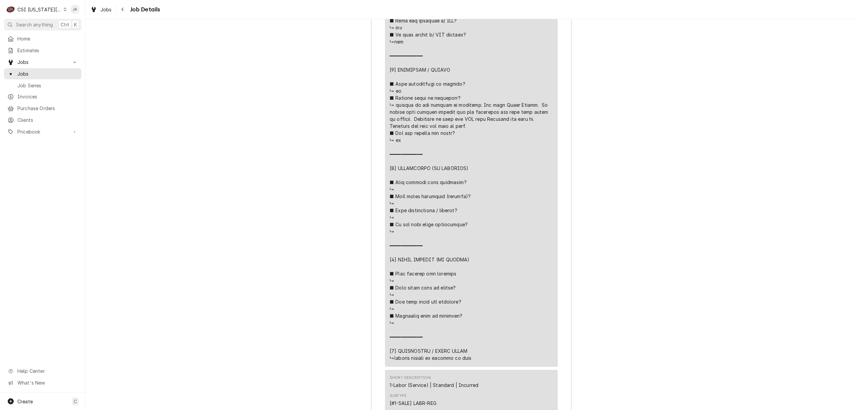
scroll to position [1401, 0]
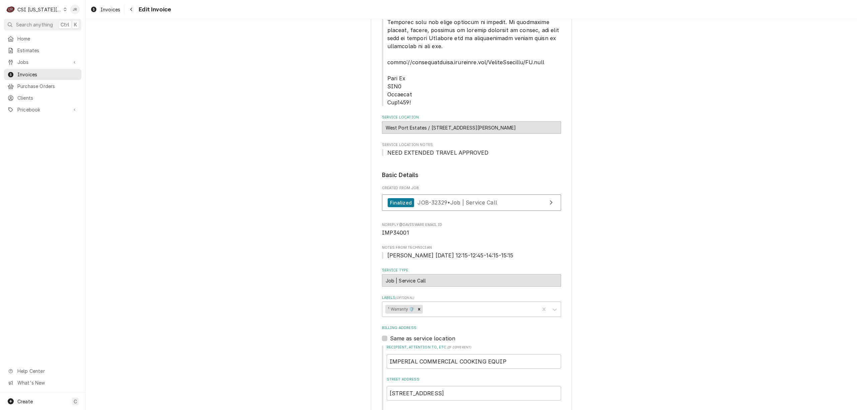
scroll to position [357, 0]
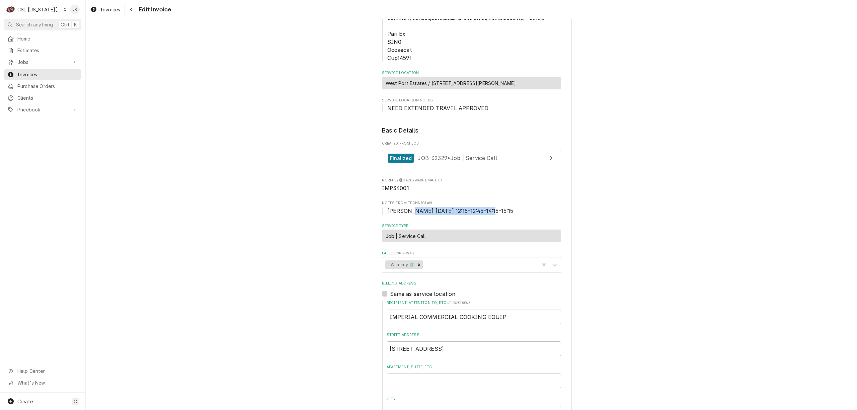
drag, startPoint x: 406, startPoint y: 212, endPoint x: 536, endPoint y: 212, distance: 130.6
click at [536, 212] on span "[PERSON_NAME] [DATE] 12:15-12:45-14:15-15:15" at bounding box center [471, 211] width 179 height 8
drag, startPoint x: 424, startPoint y: 223, endPoint x: 424, endPoint y: 216, distance: 7.0
click at [424, 222] on fieldset "Basic Details Created From Job Finalized JOB-32329 • Job | Service Call Noreply…" at bounding box center [471, 336] width 179 height 421
drag, startPoint x: 421, startPoint y: 212, endPoint x: 467, endPoint y: 215, distance: 46.3
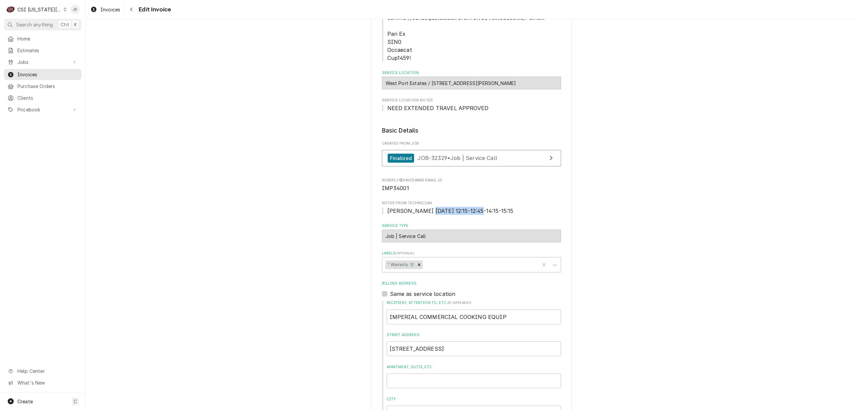
click at [467, 215] on span "[PERSON_NAME] [DATE] 12:15-12:45-14:15-15:15" at bounding box center [471, 211] width 179 height 8
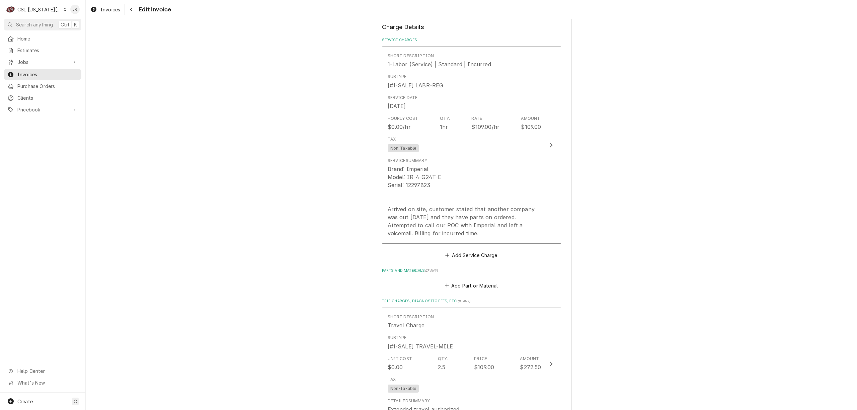
scroll to position [937, 0]
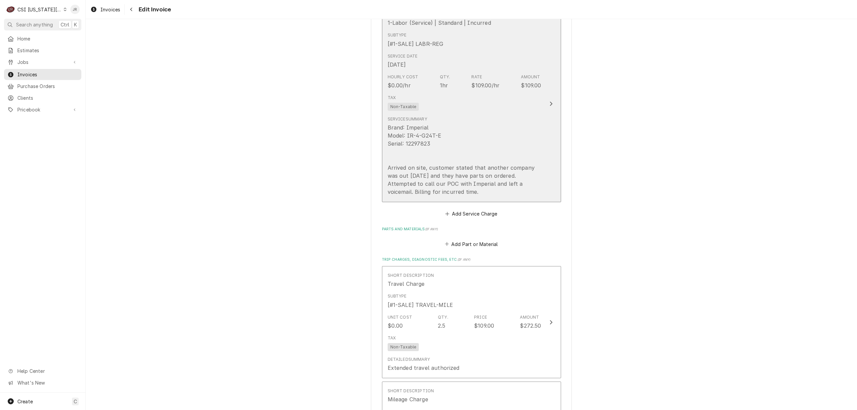
click at [508, 173] on div "Brand: Imperial Model: IR-4-G24T-E Serial: 12297823 Arrived on site, customer s…" at bounding box center [465, 160] width 154 height 72
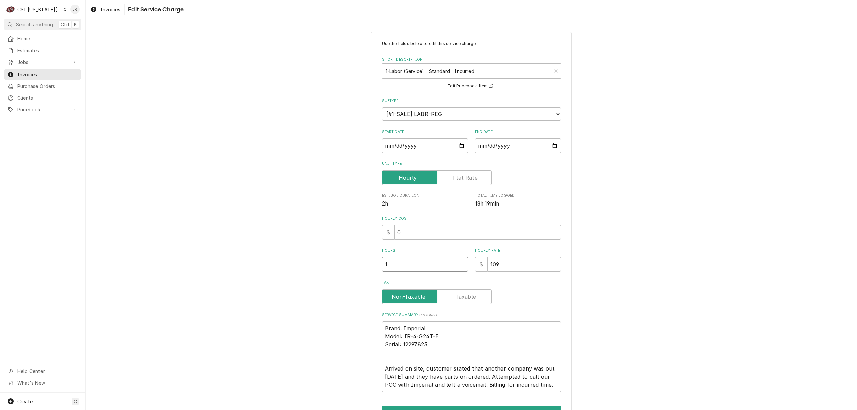
drag, startPoint x: 406, startPoint y: 259, endPoint x: 335, endPoint y: 247, distance: 72.3
click at [335, 247] on div "Use the fields below to edit this service charge Short Description 1-Labor (Ser…" at bounding box center [471, 238] width 771 height 424
type textarea "x"
type input "2"
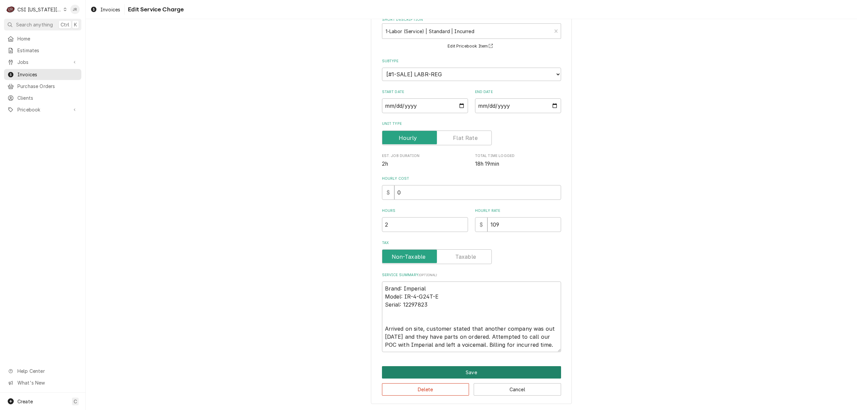
click at [448, 373] on button "Save" at bounding box center [471, 372] width 179 height 12
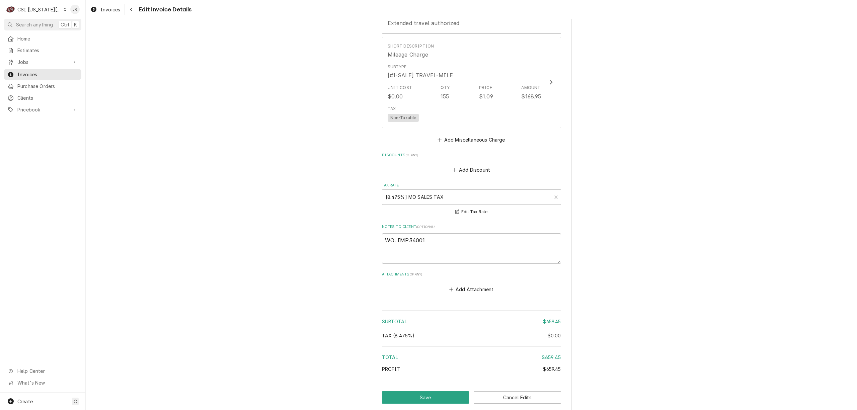
scroll to position [1323, 0]
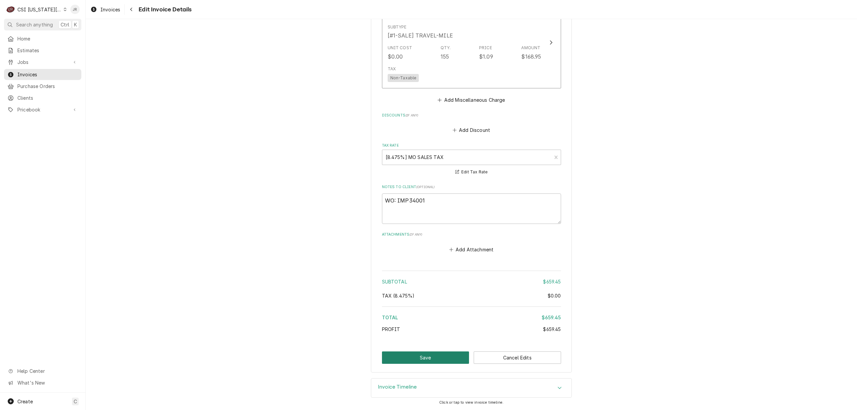
click at [391, 356] on button "Save" at bounding box center [425, 358] width 87 height 12
type textarea "x"
